Goal: Transaction & Acquisition: Purchase product/service

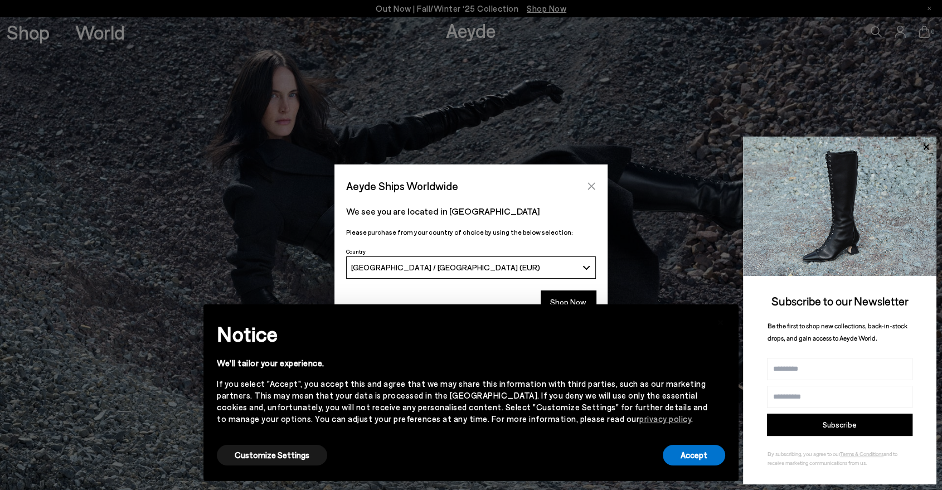
click at [591, 184] on icon "Close" at bounding box center [591, 186] width 9 height 9
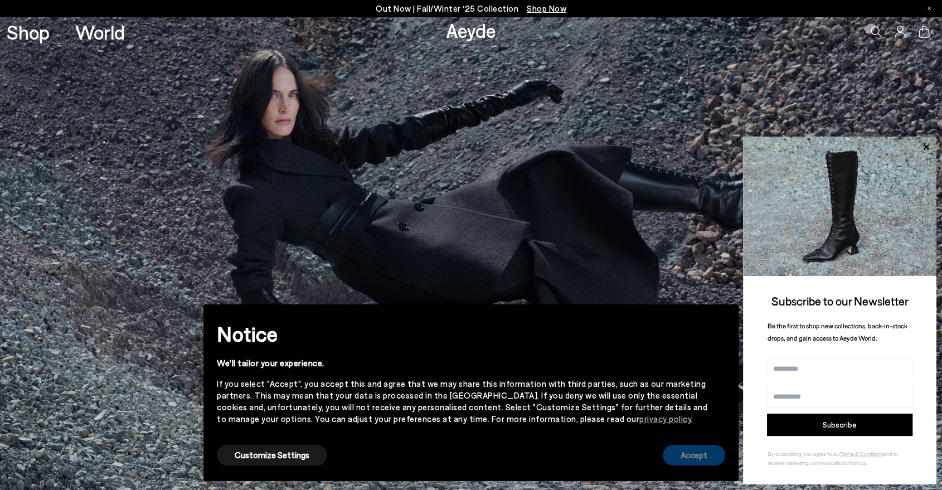
click at [708, 458] on button "Accept" at bounding box center [694, 455] width 62 height 21
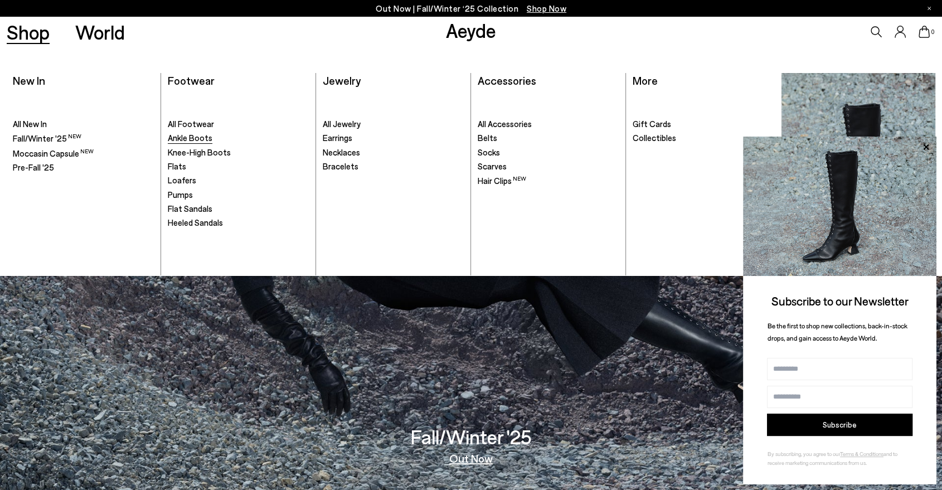
click at [190, 140] on span "Ankle Boots" at bounding box center [190, 138] width 45 height 10
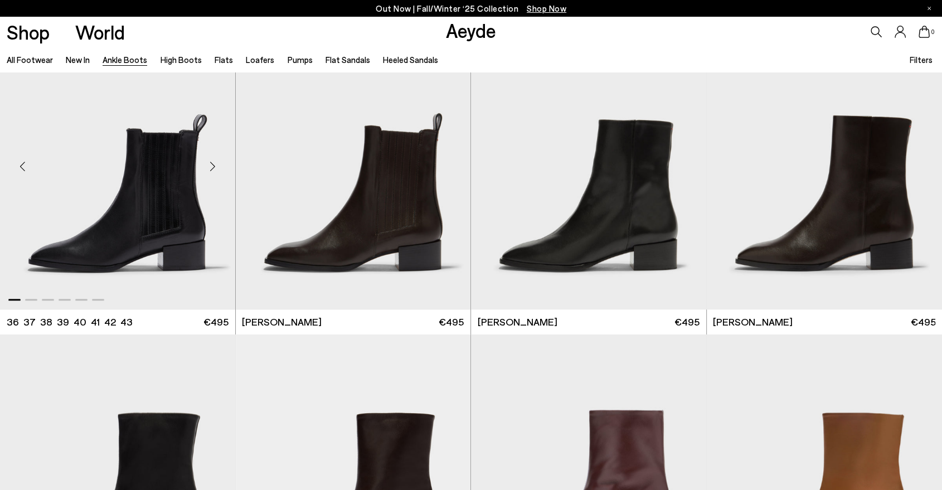
scroll to position [5438, 0]
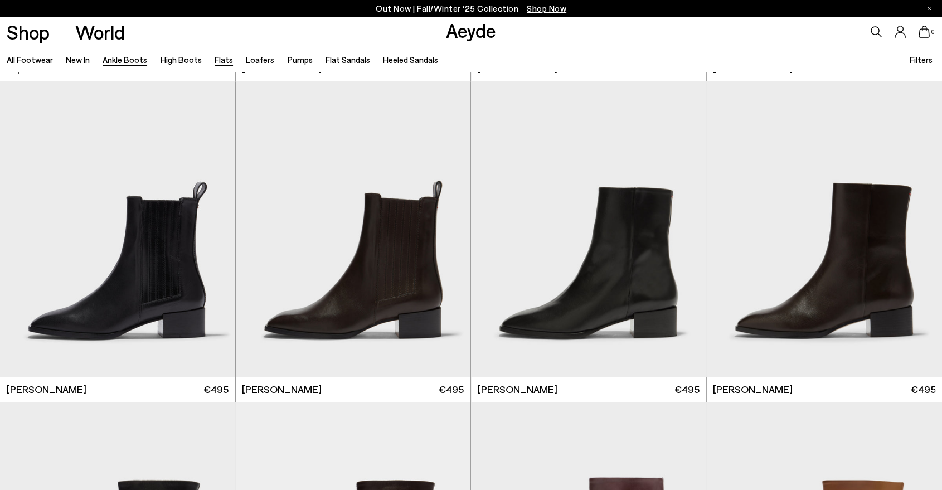
click at [215, 62] on link "Flats" at bounding box center [224, 60] width 18 height 10
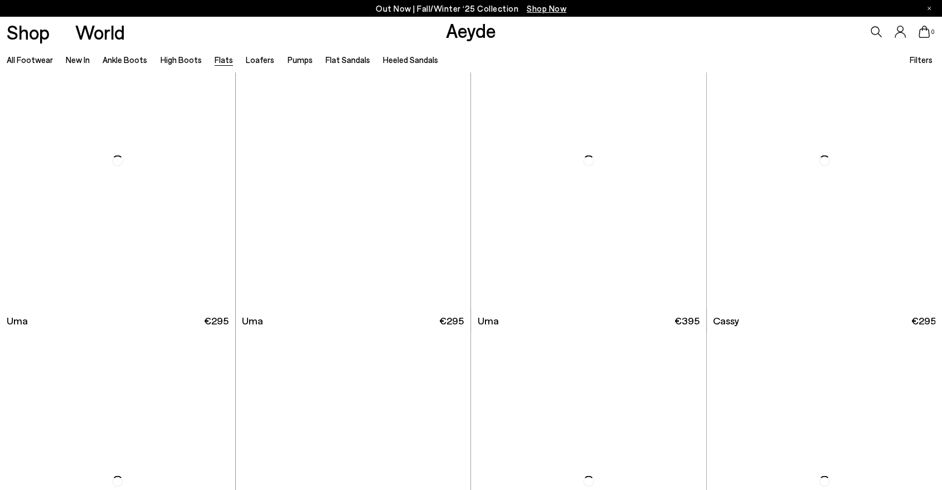
scroll to position [1949, 0]
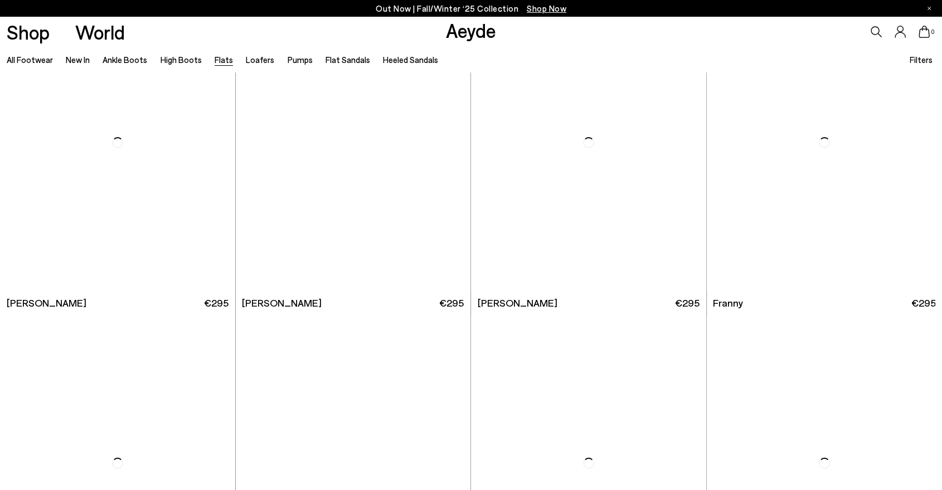
scroll to position [4267, 0]
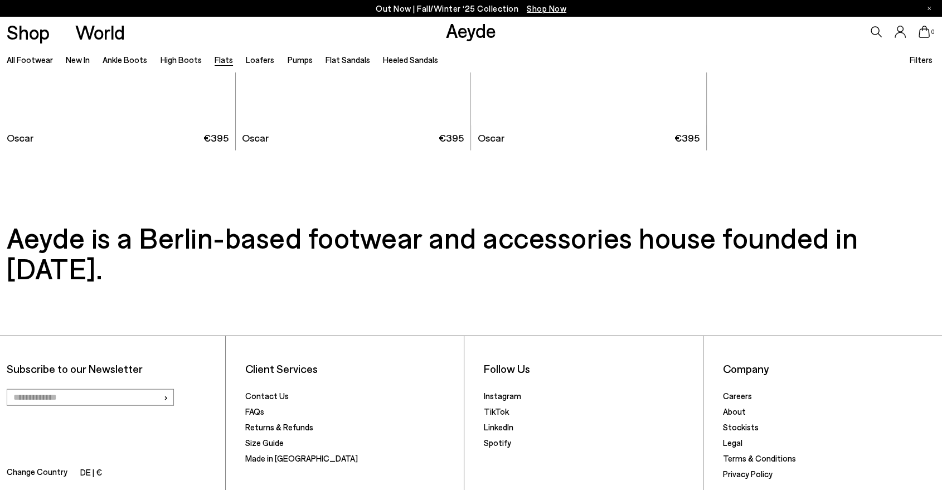
scroll to position [6971, 0]
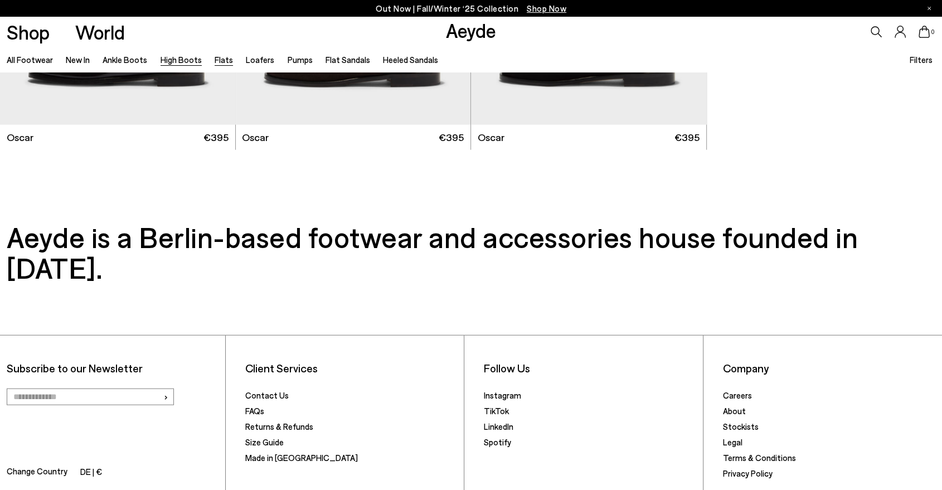
click at [169, 62] on link "High Boots" at bounding box center [181, 60] width 41 height 10
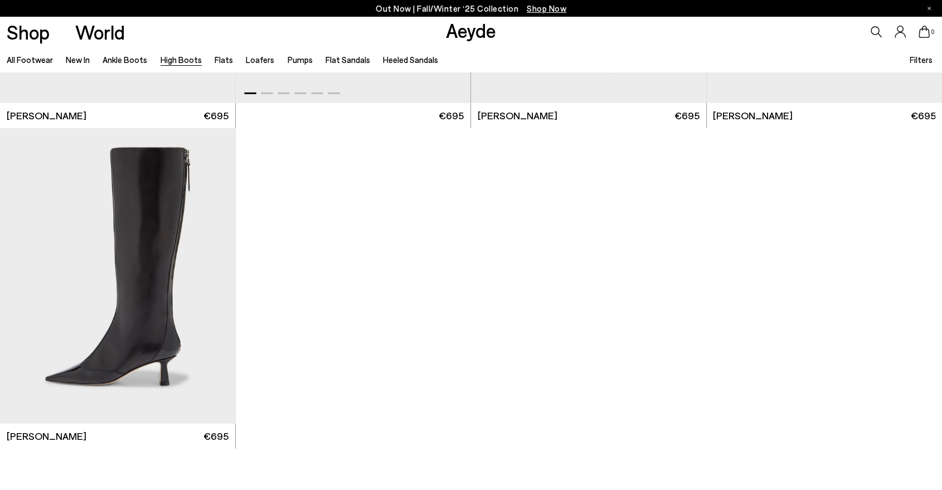
scroll to position [3142, 0]
